Goal: Transaction & Acquisition: Download file/media

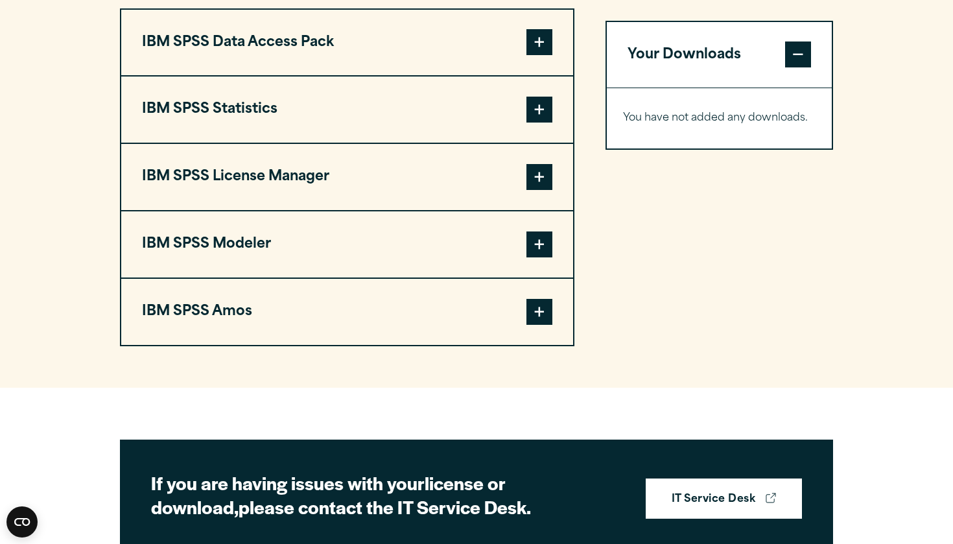
scroll to position [1031, 0]
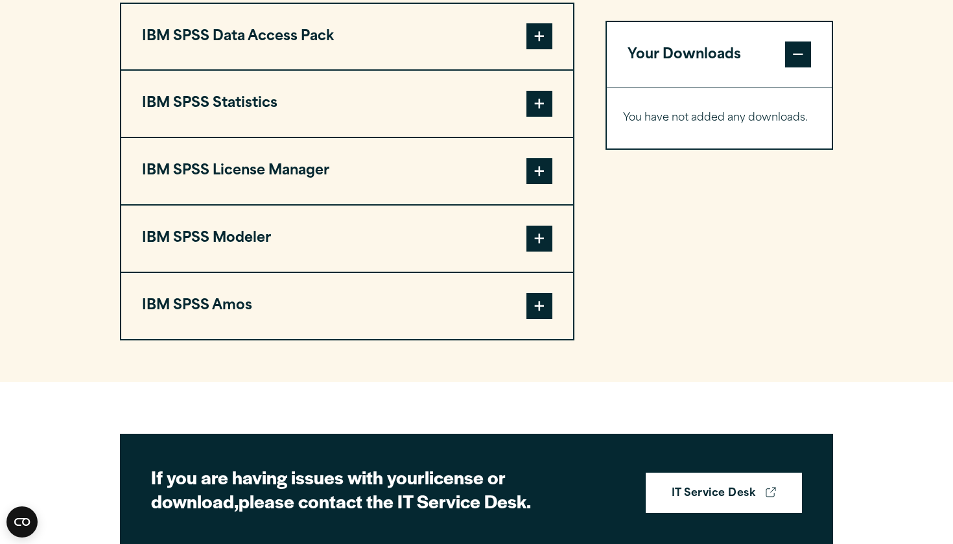
click at [374, 70] on button "IBM SPSS Data Access Pack" at bounding box center [347, 37] width 452 height 66
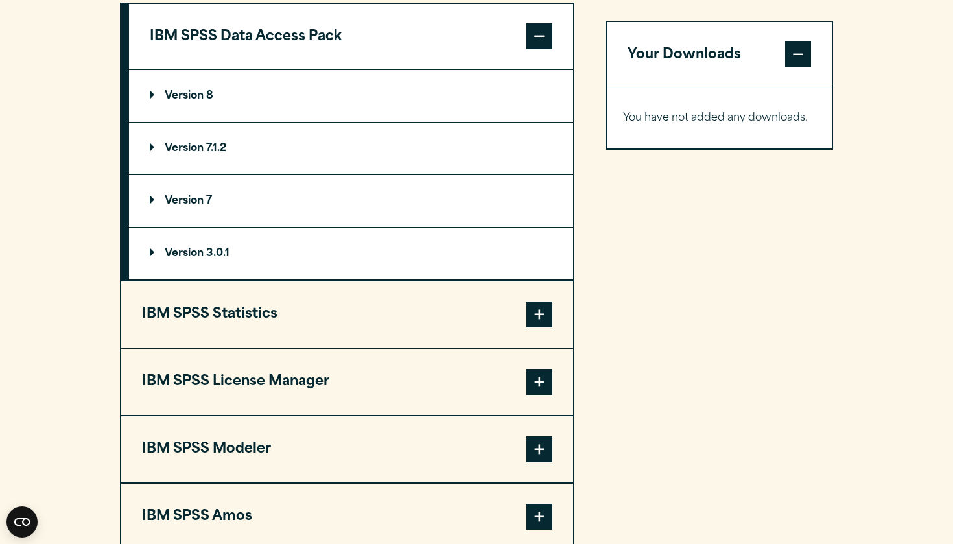
click at [374, 70] on button "IBM SPSS Data Access Pack" at bounding box center [351, 37] width 444 height 66
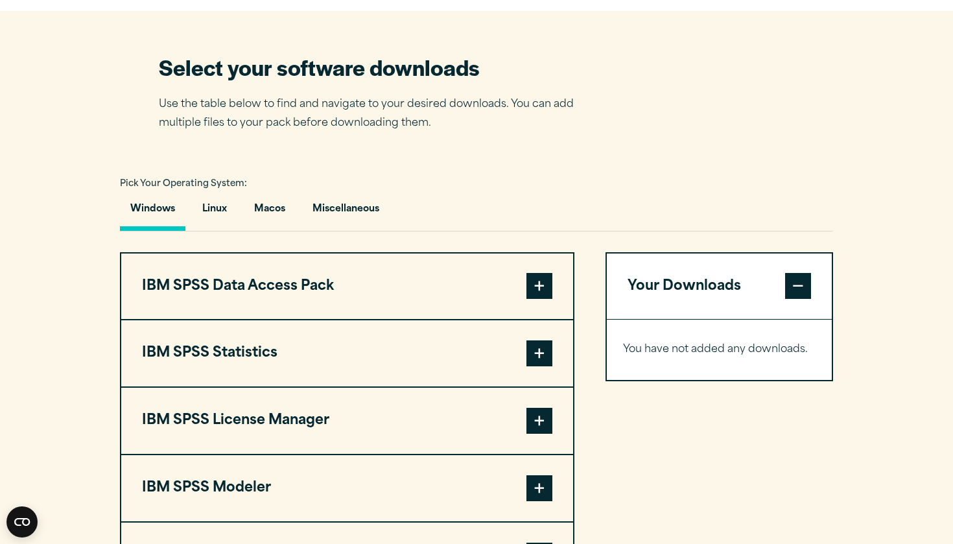
scroll to position [781, 0]
click at [658, 252] on div "Pick Your Operating System: Windows Linux [GEOGRAPHIC_DATA] Miscellaneous IBM S…" at bounding box center [476, 382] width 713 height 415
click at [281, 231] on button "Macos" at bounding box center [270, 212] width 52 height 37
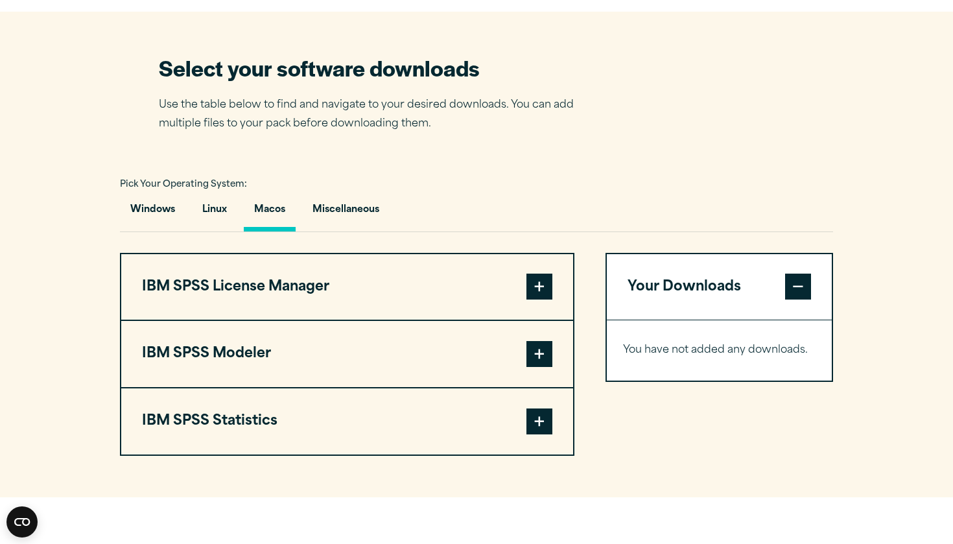
click at [287, 441] on button "IBM SPSS Statistics" at bounding box center [347, 421] width 452 height 66
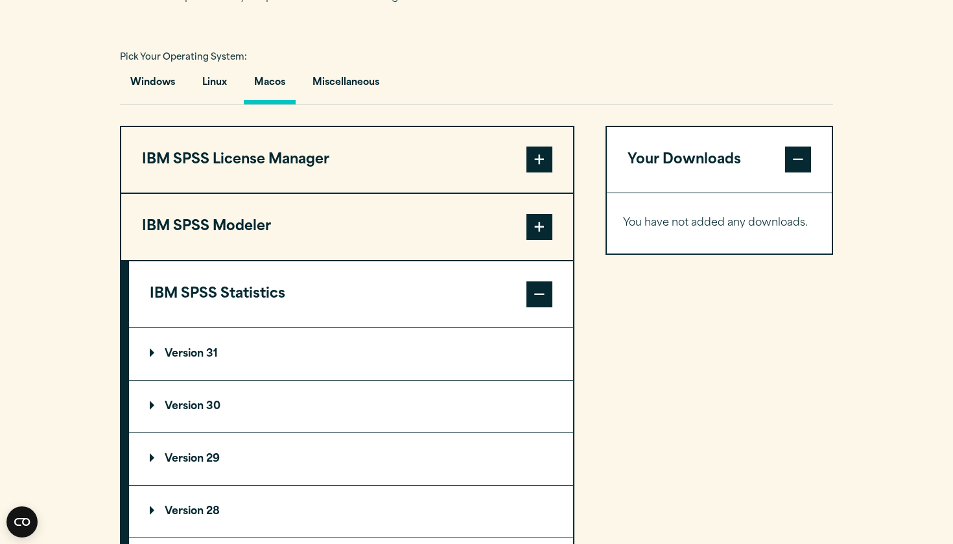
click at [844, 221] on section "Select your software downloads Use the table below to find and navigate to your…" at bounding box center [476, 285] width 953 height 801
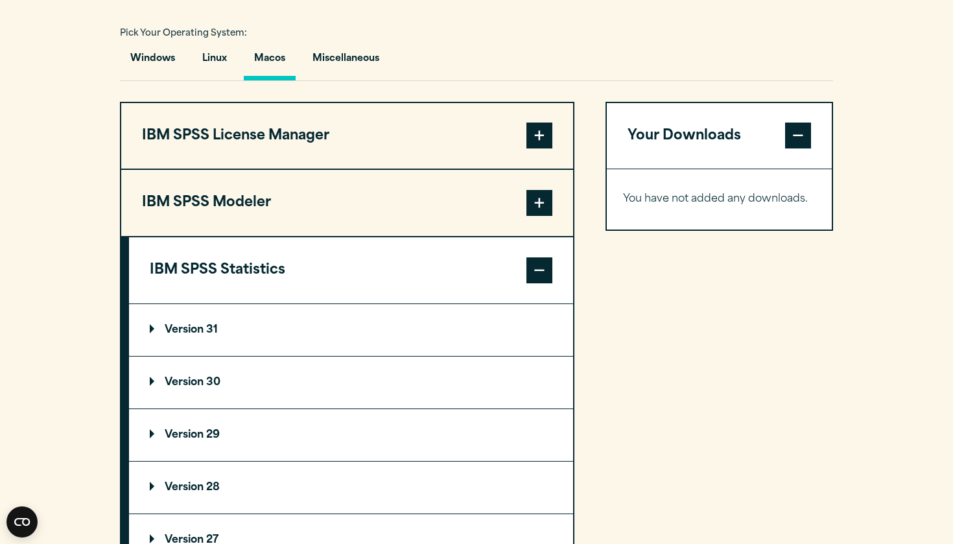
scroll to position [936, 0]
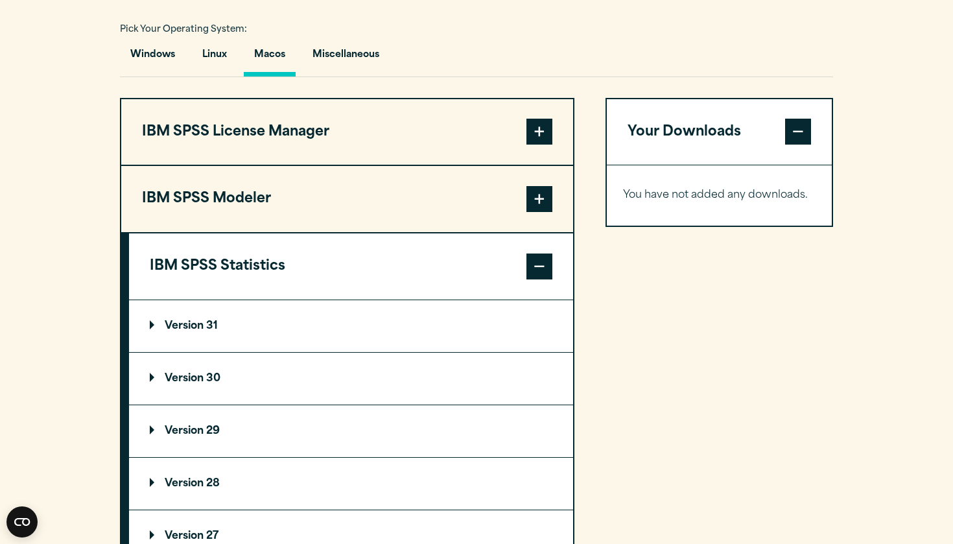
click at [191, 404] on summary "Version 30" at bounding box center [351, 379] width 444 height 52
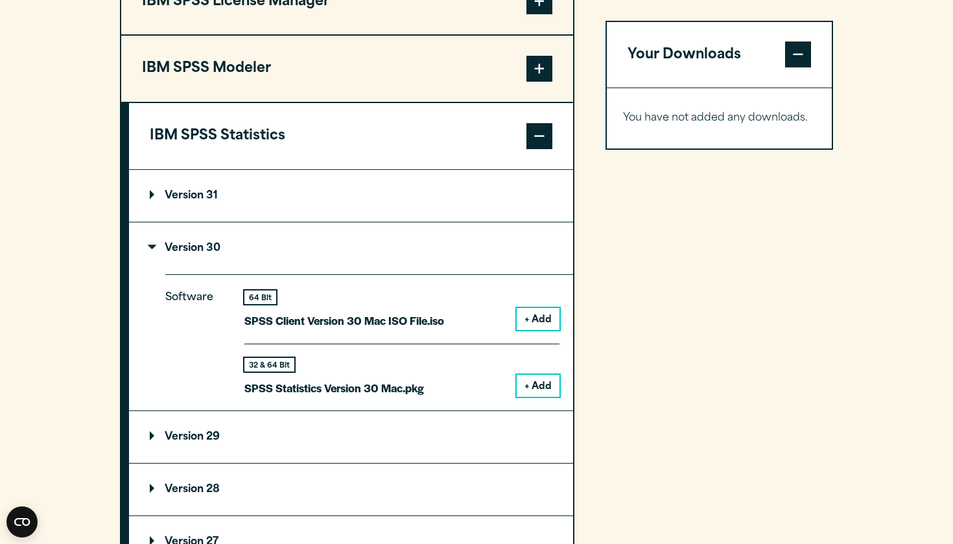
click at [658, 395] on div "Your Downloads You have not added any downloads. Download 0 Items" at bounding box center [718, 295] width 227 height 655
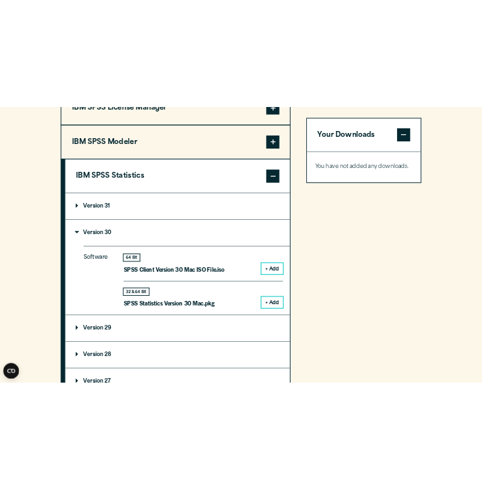
scroll to position [1073, 0]
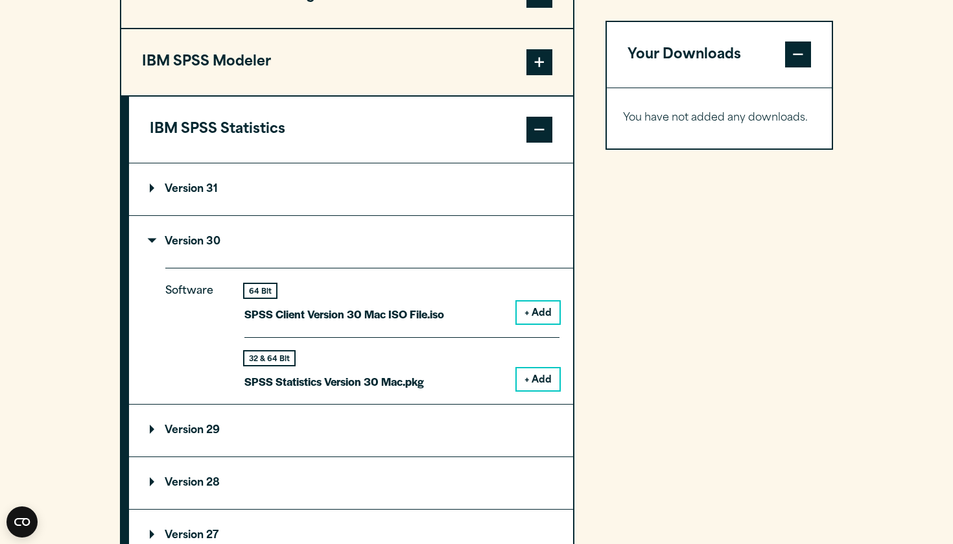
click at [533, 323] on button "+ Add" at bounding box center [537, 312] width 43 height 22
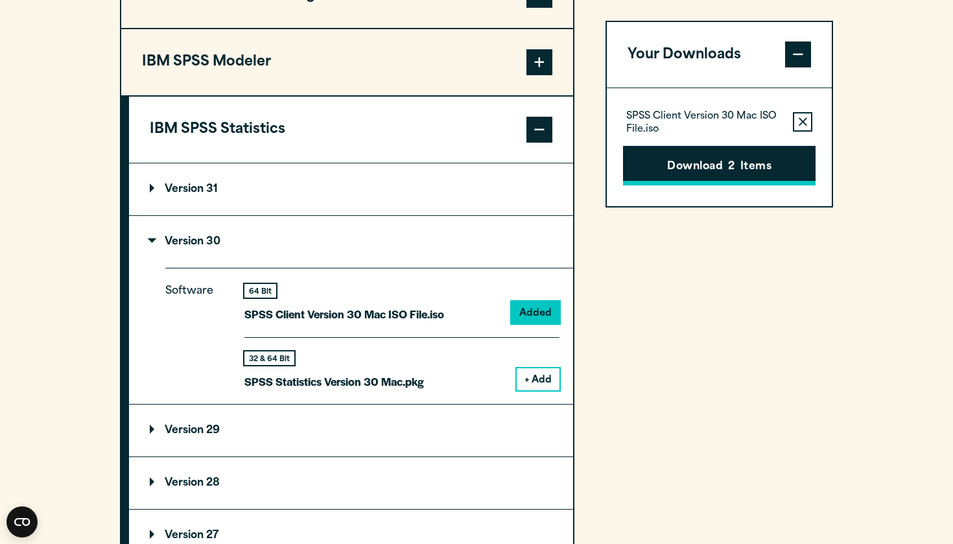
click at [734, 160] on span "2" at bounding box center [731, 167] width 6 height 17
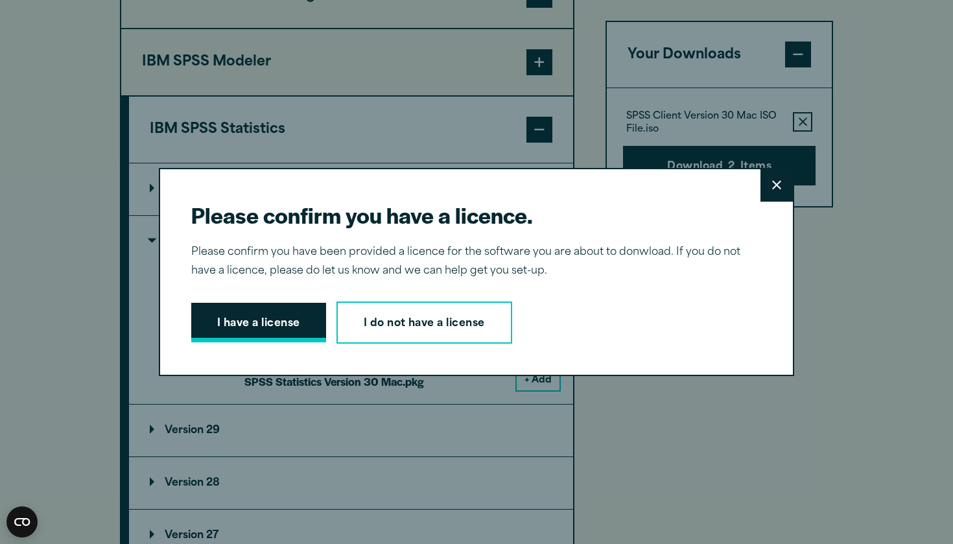
click at [315, 325] on button "I have a license" at bounding box center [258, 323] width 135 height 40
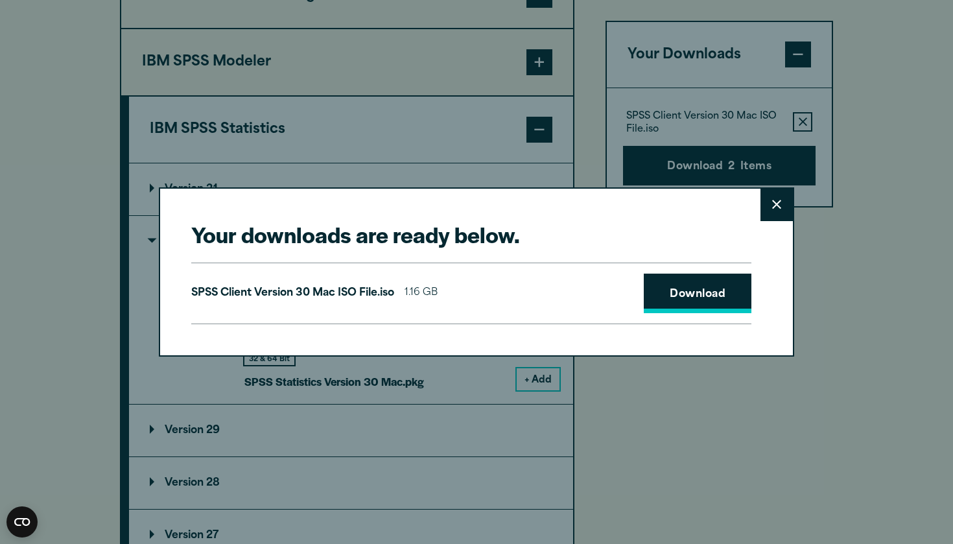
click at [696, 294] on link "Download" at bounding box center [698, 293] width 108 height 40
click at [781, 209] on button "Close" at bounding box center [776, 205] width 32 height 32
